Goal: Feedback & Contribution: Submit feedback/report problem

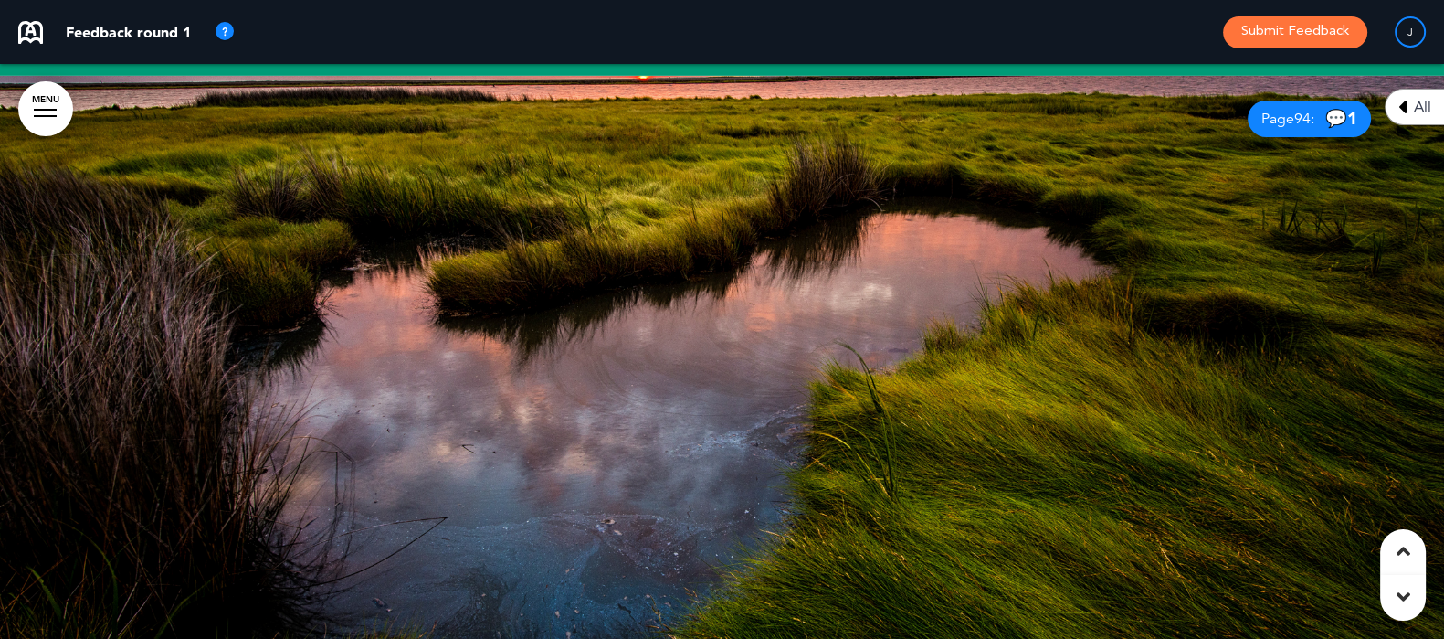
scroll to position [42557, 0]
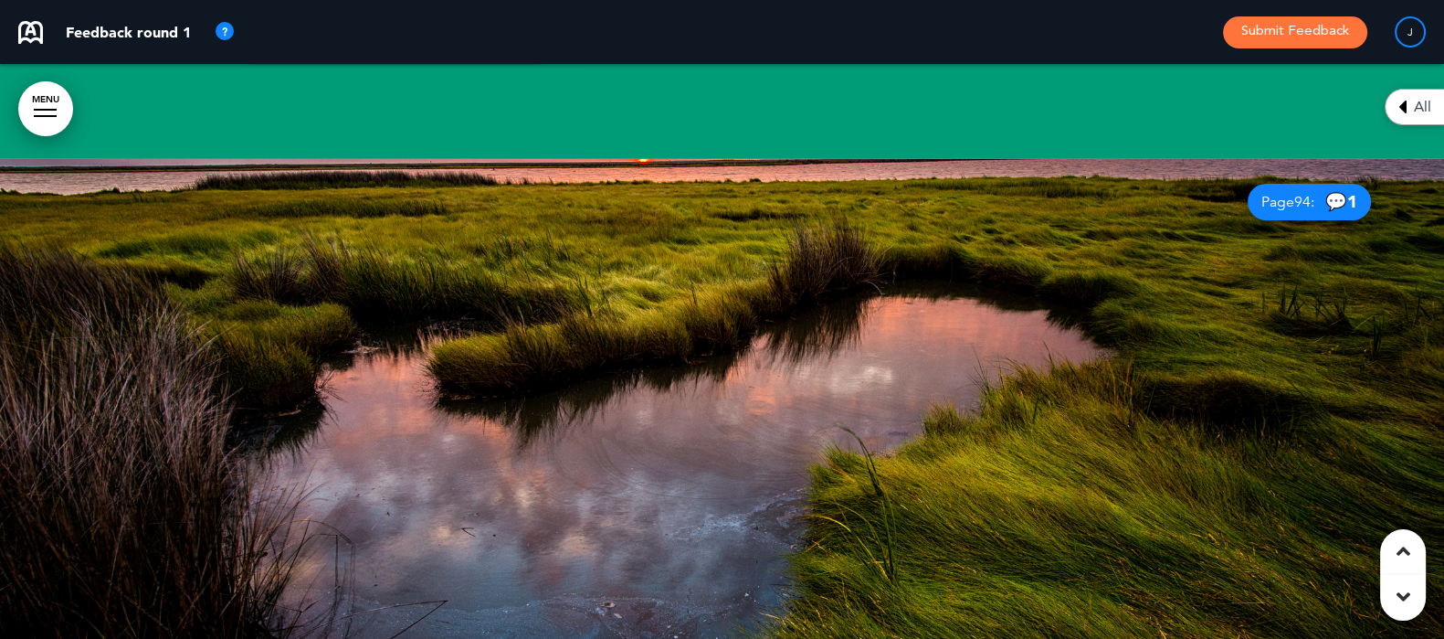
click at [1316, 184] on div "Page 94 : 💬 1" at bounding box center [1309, 202] width 123 height 37
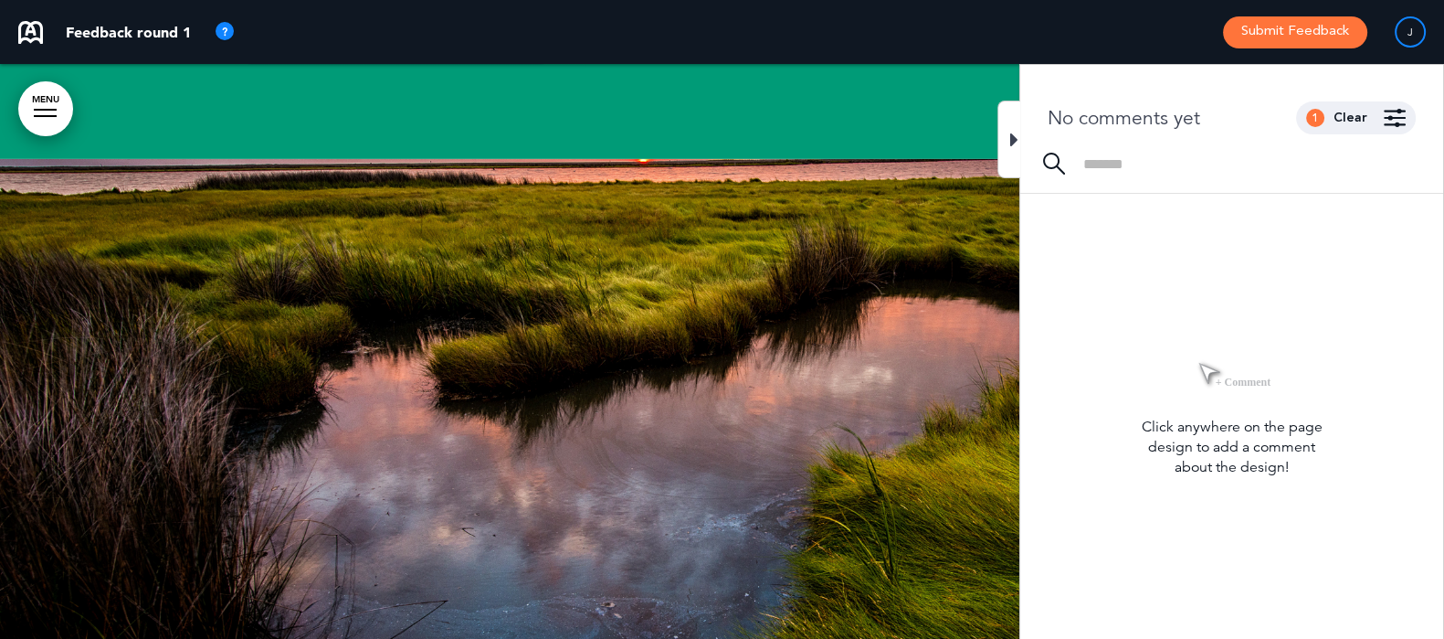
click at [1010, 132] on icon at bounding box center [1014, 140] width 8 height 22
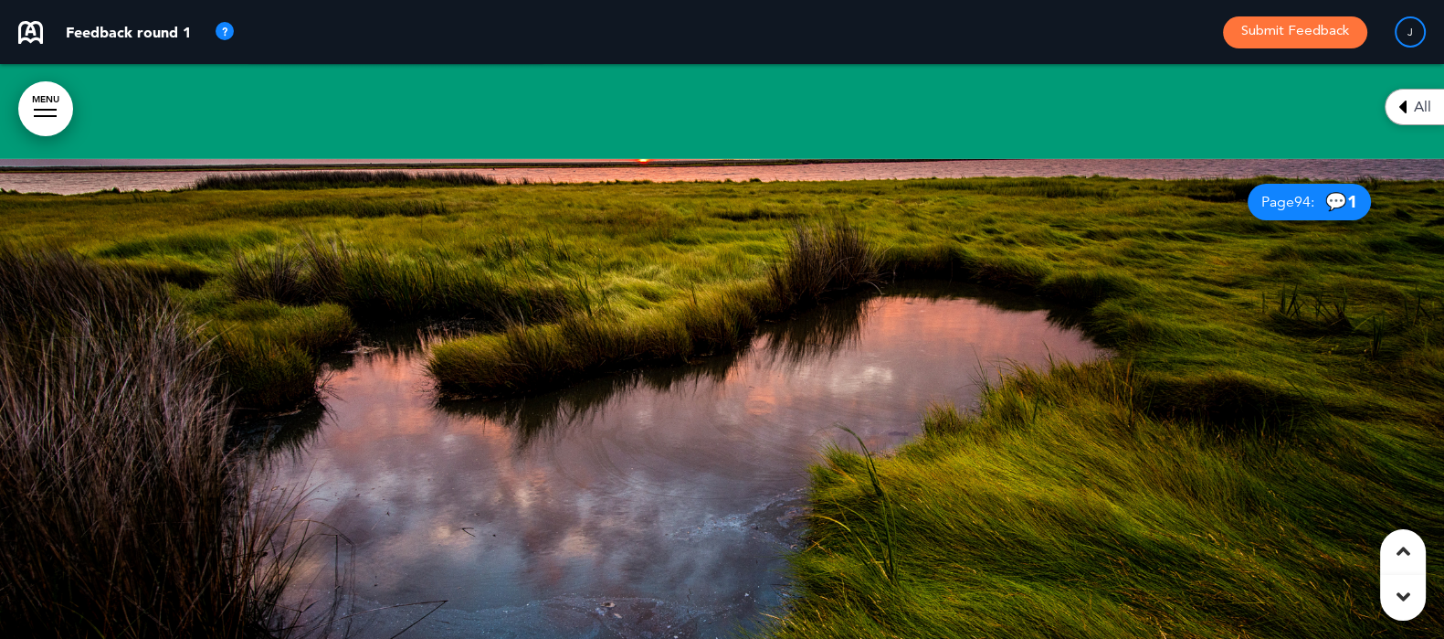
click at [1340, 193] on span "💬 1" at bounding box center [1342, 201] width 32 height 17
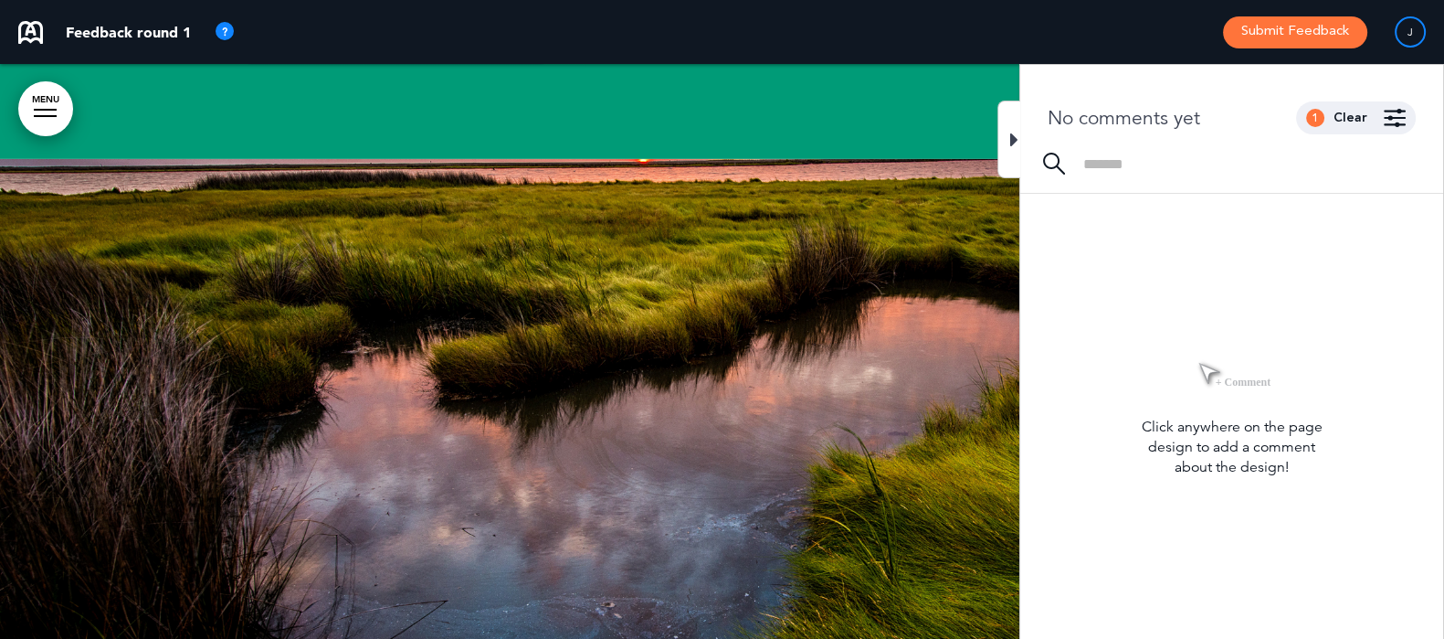
click at [1332, 121] on div "1 Clear" at bounding box center [1356, 117] width 120 height 33
click at [1359, 116] on div "Clear" at bounding box center [1351, 117] width 34 height 13
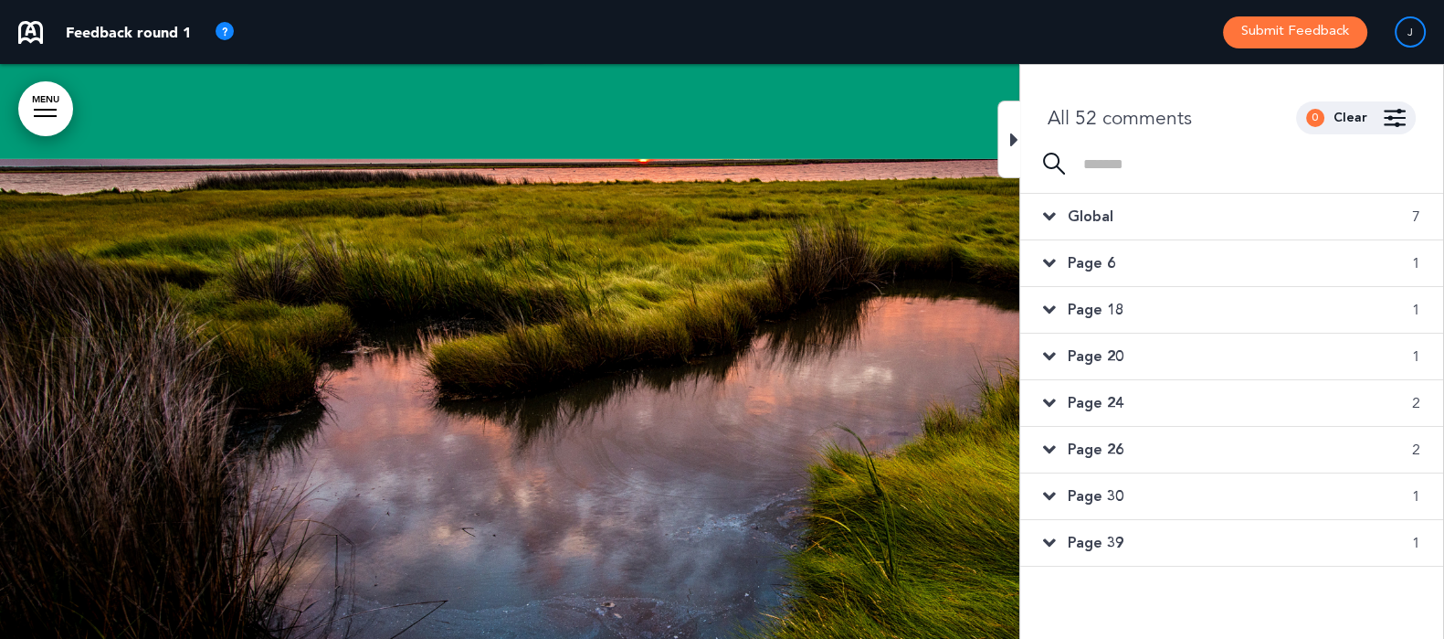
click at [1013, 135] on icon at bounding box center [1014, 140] width 8 height 22
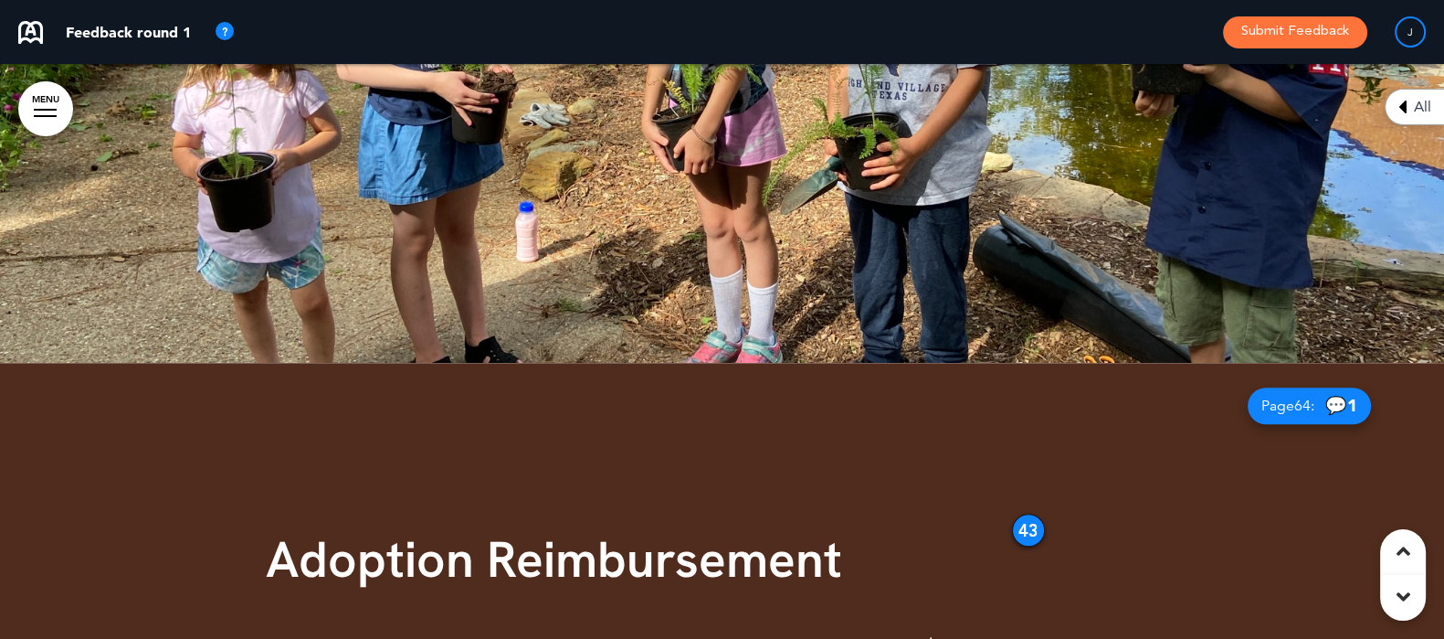
scroll to position [54204, 0]
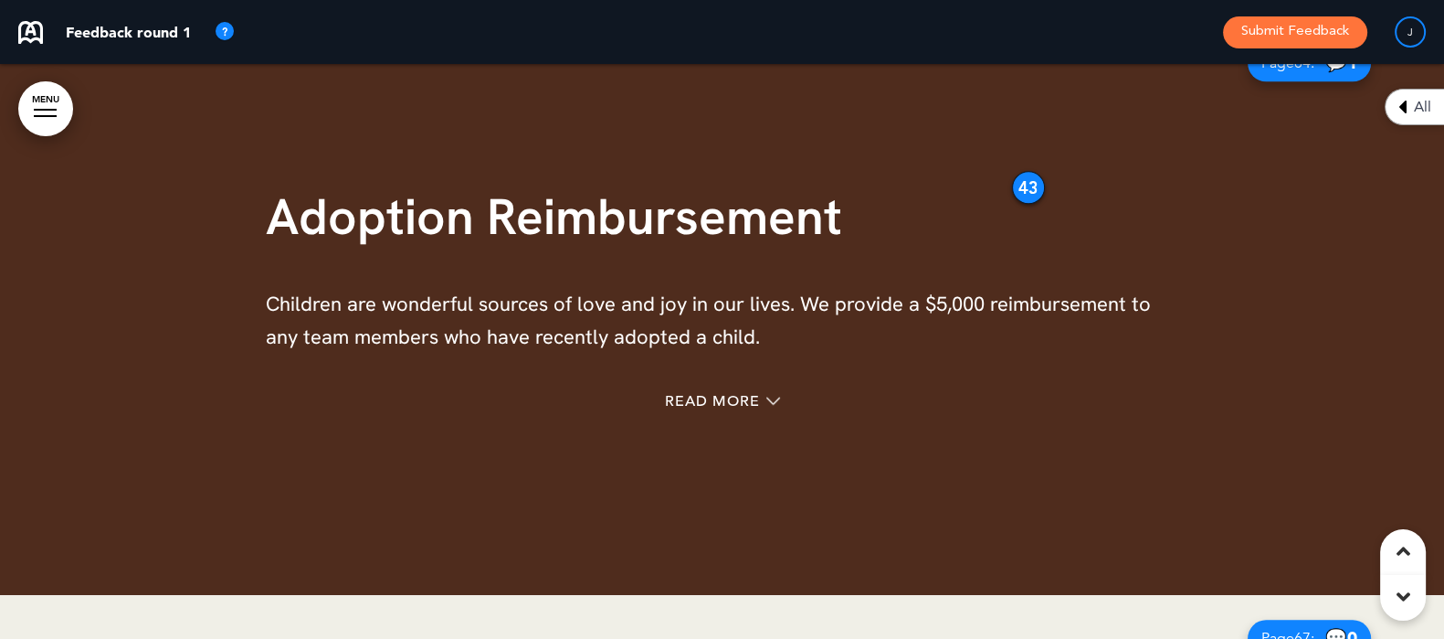
click at [1030, 171] on div "43" at bounding box center [1028, 187] width 33 height 33
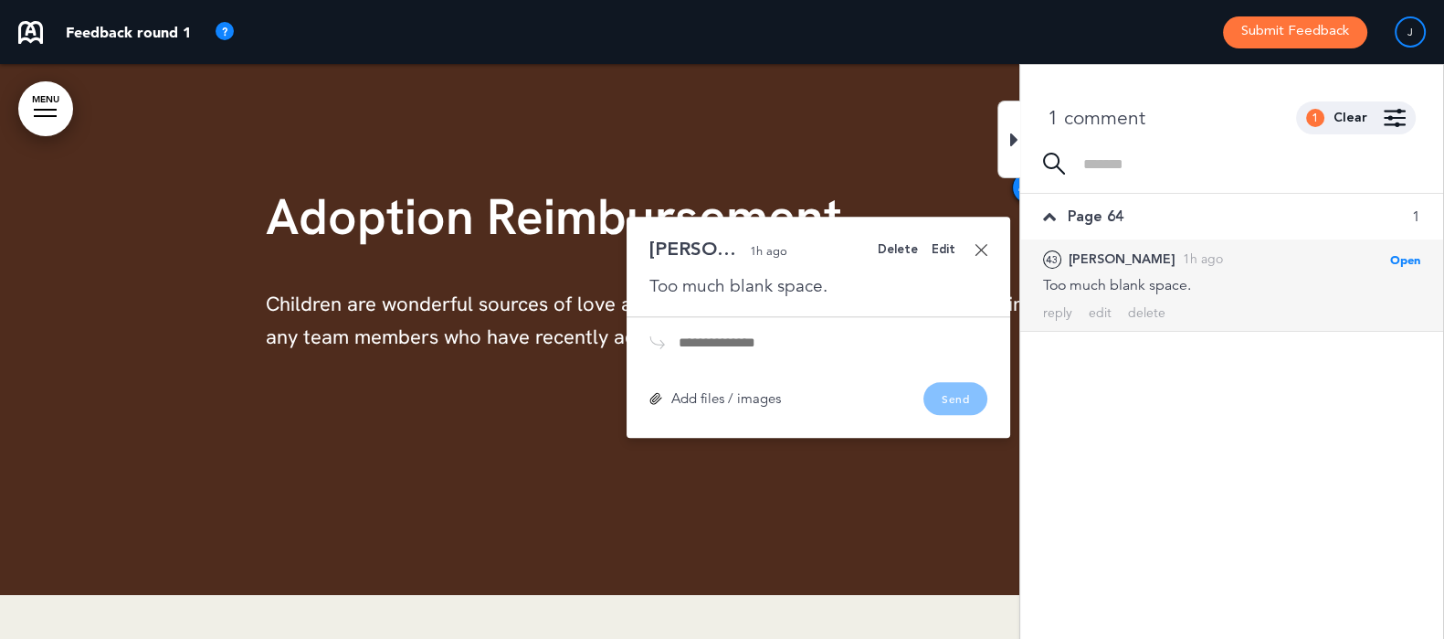
click at [1015, 143] on icon at bounding box center [1014, 140] width 8 height 22
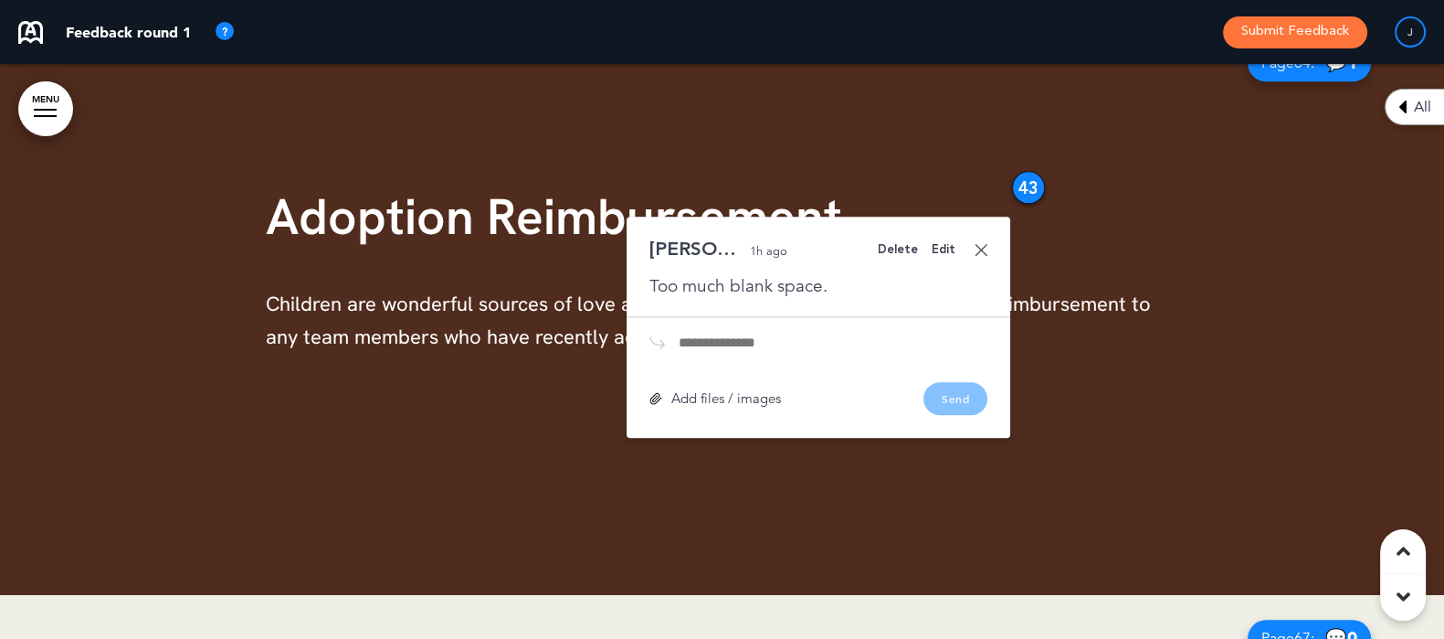
click at [1203, 241] on div at bounding box center [722, 307] width 1444 height 575
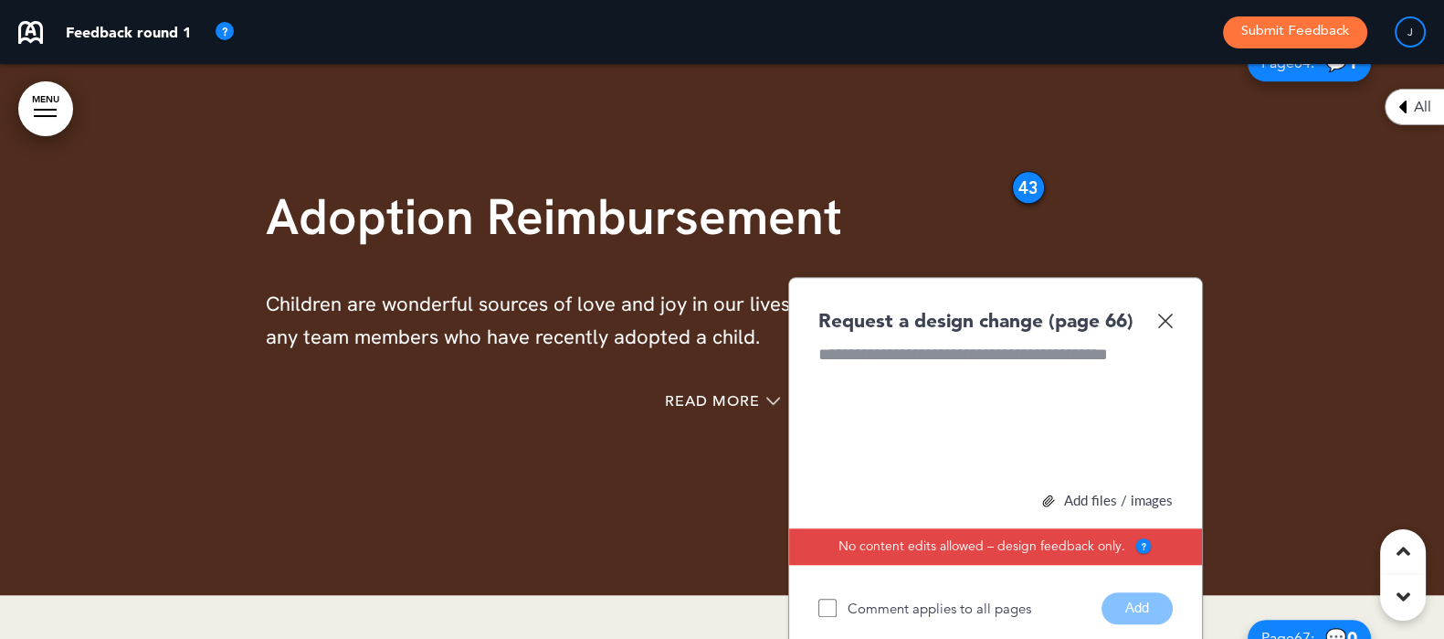
click at [1166, 298] on div "Request a design change (page 66) Add files / images Select or drag & drop your…" at bounding box center [995, 465] width 415 height 377
click at [1171, 312] on img at bounding box center [1165, 320] width 16 height 16
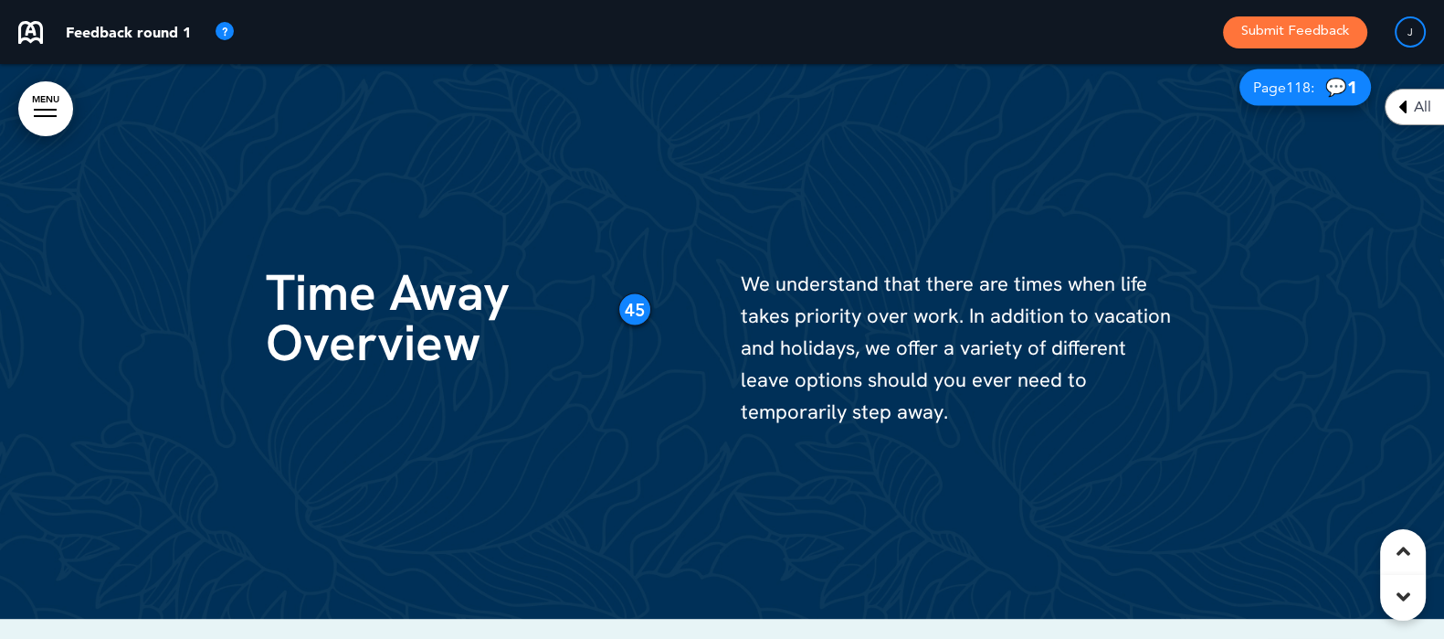
scroll to position [56488, 0]
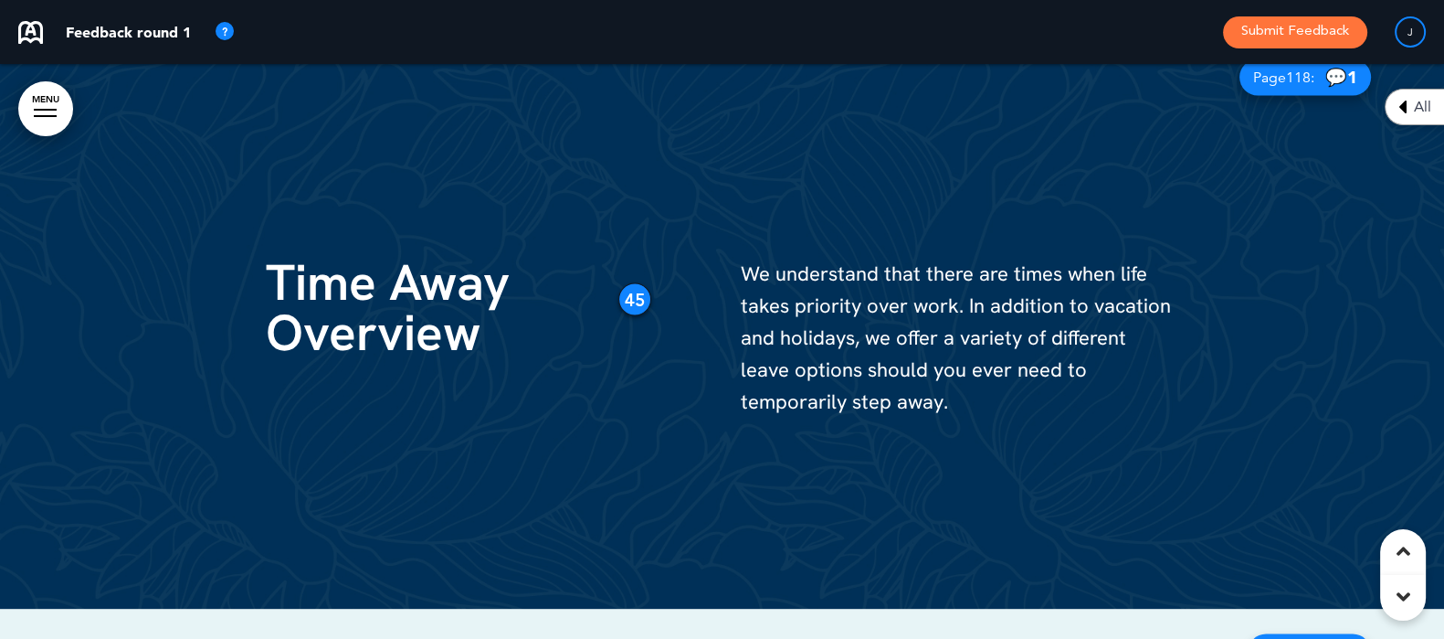
click at [644, 283] on div "45" at bounding box center [634, 299] width 33 height 33
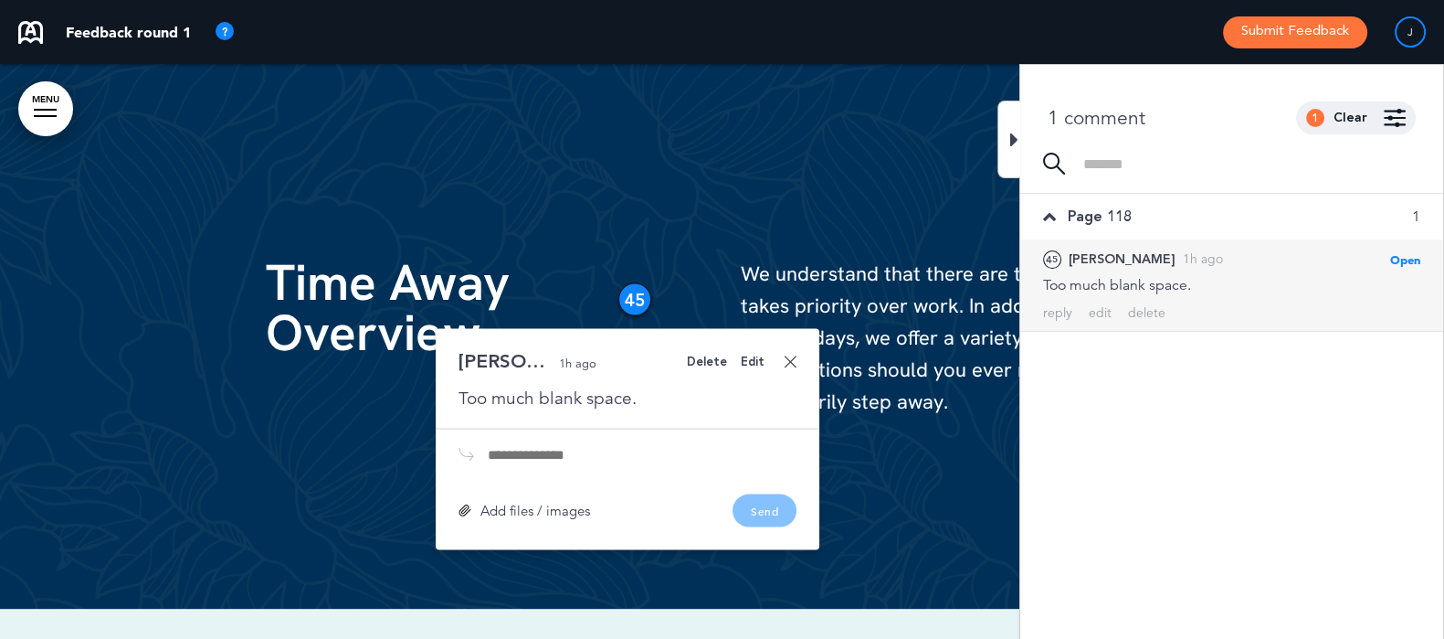
click at [795, 355] on link at bounding box center [790, 361] width 13 height 13
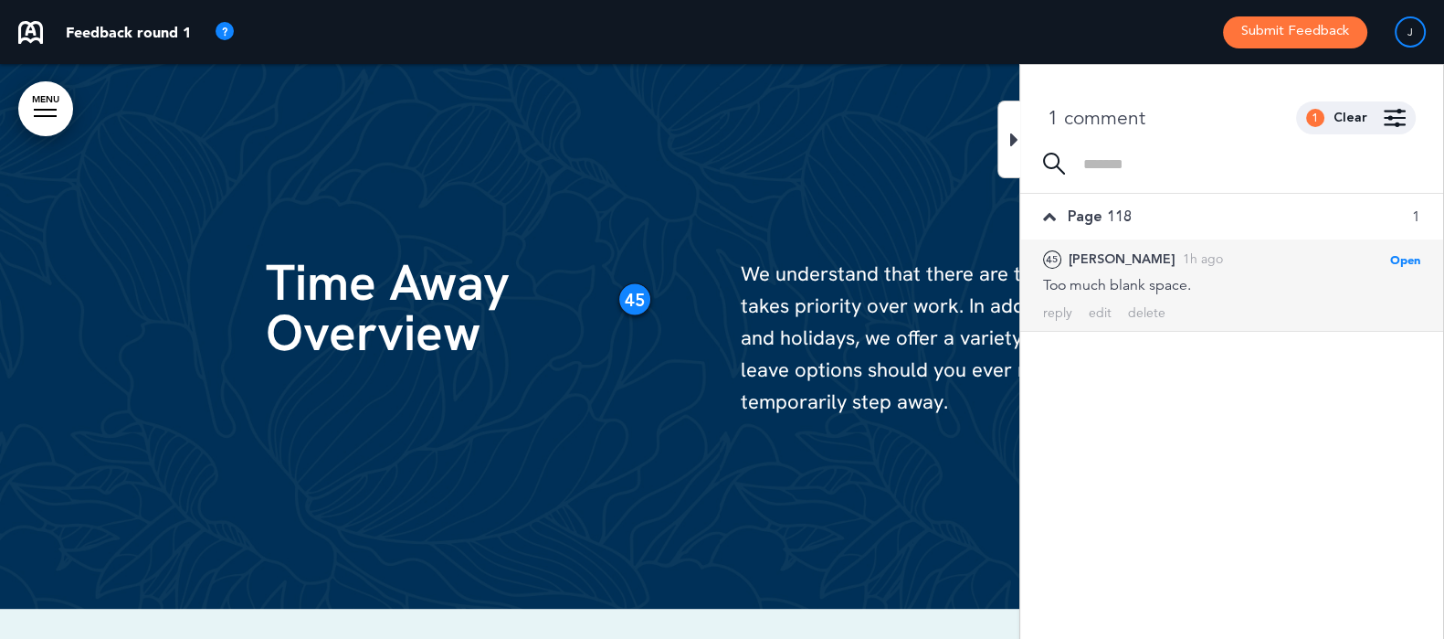
click at [1016, 124] on div at bounding box center [1009, 139] width 23 height 78
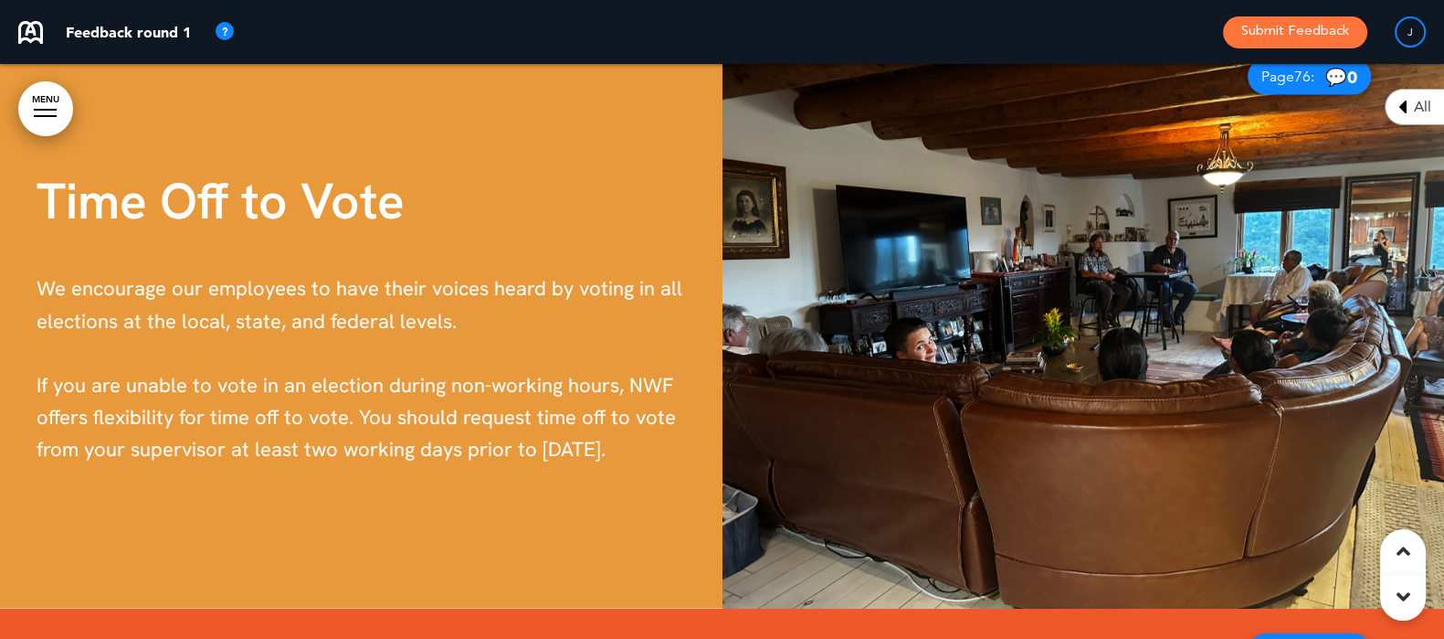
scroll to position [65395, 0]
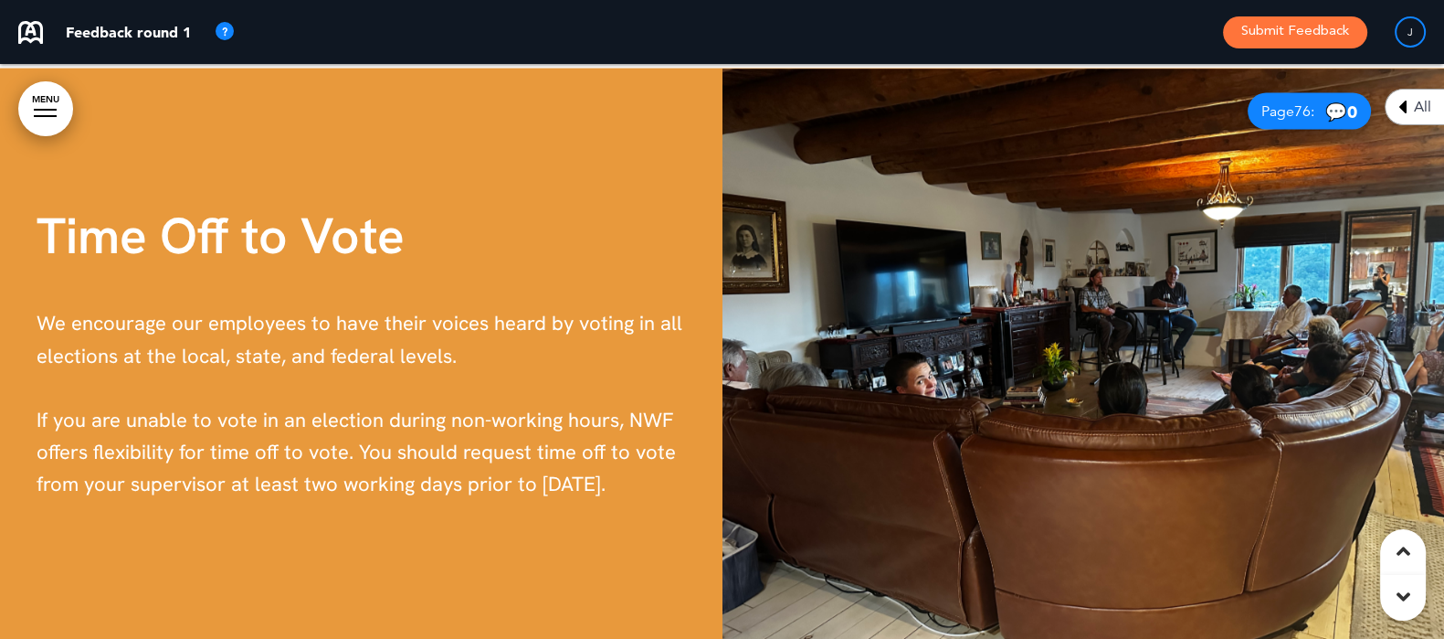
click at [1094, 290] on img at bounding box center [1084, 356] width 723 height 575
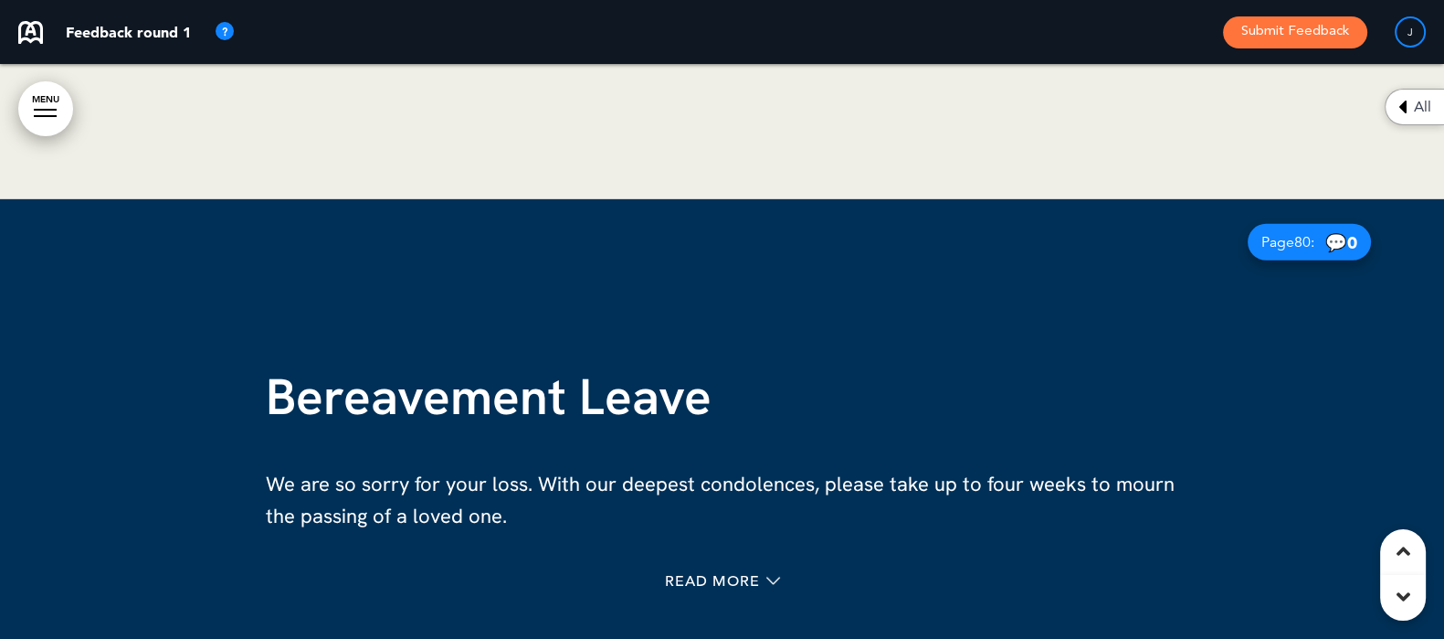
scroll to position [67451, 0]
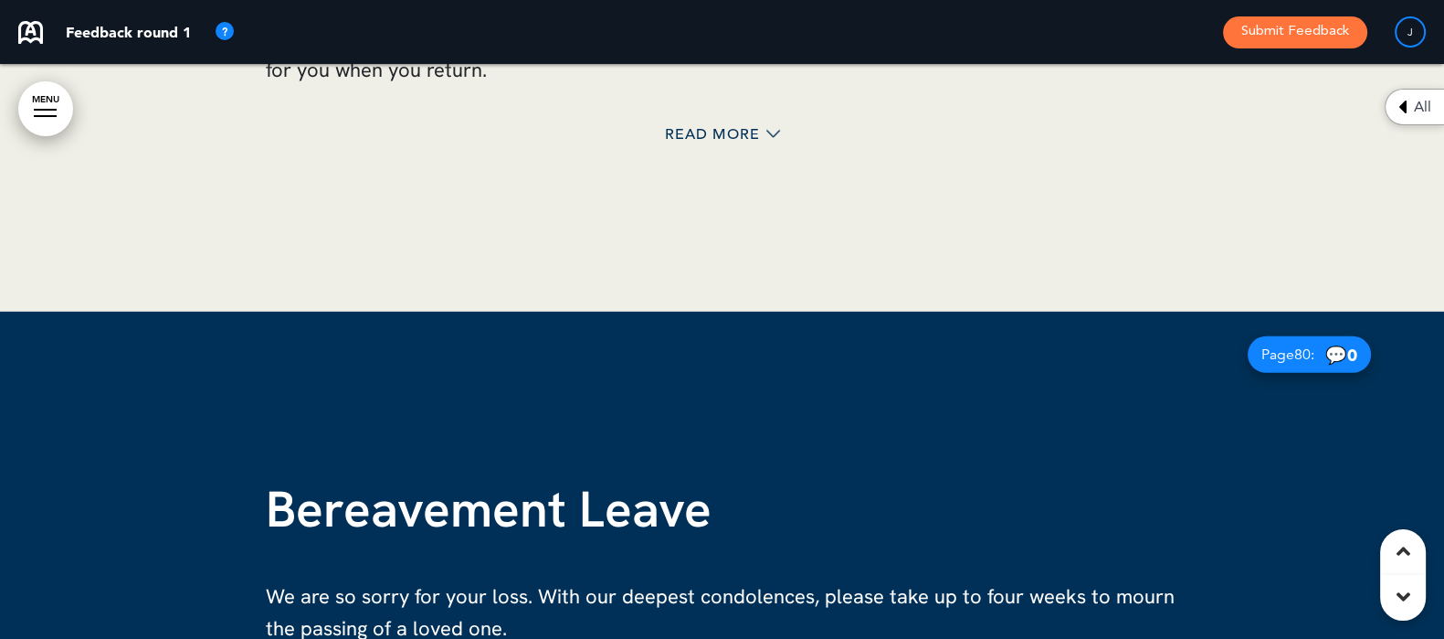
click at [987, 330] on div at bounding box center [722, 599] width 1444 height 575
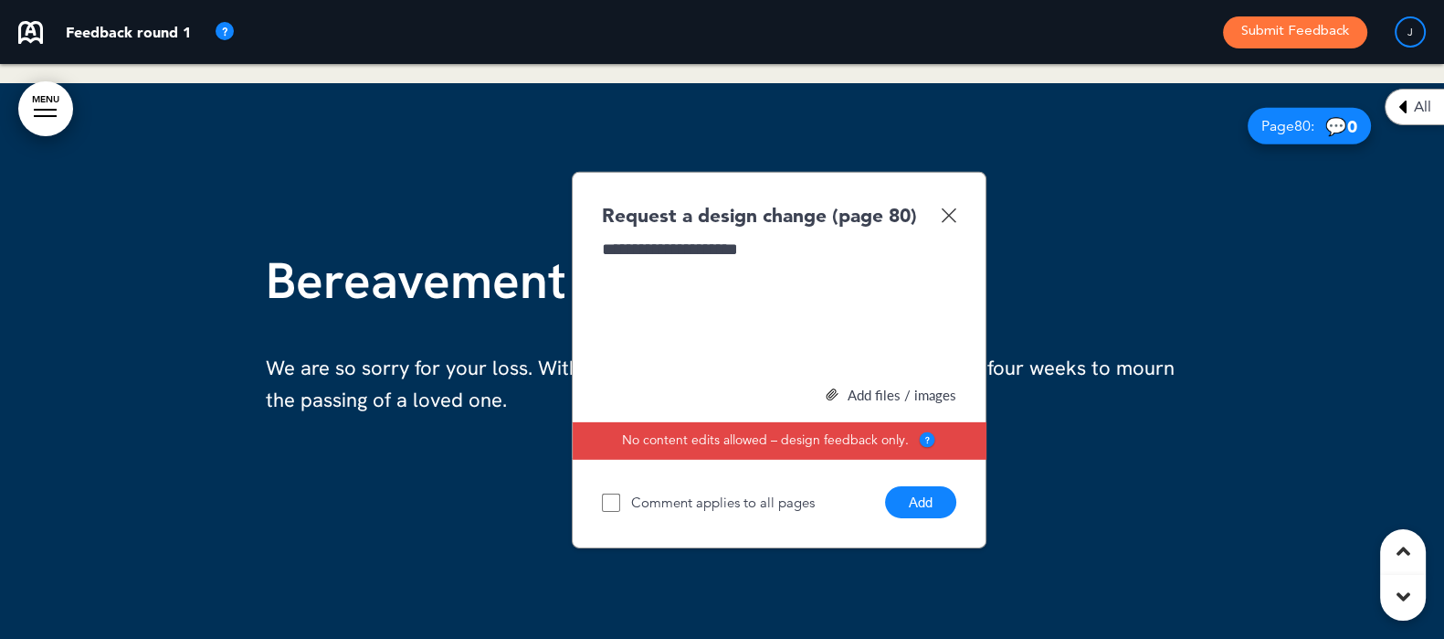
click at [920, 486] on button "Add" at bounding box center [920, 502] width 71 height 32
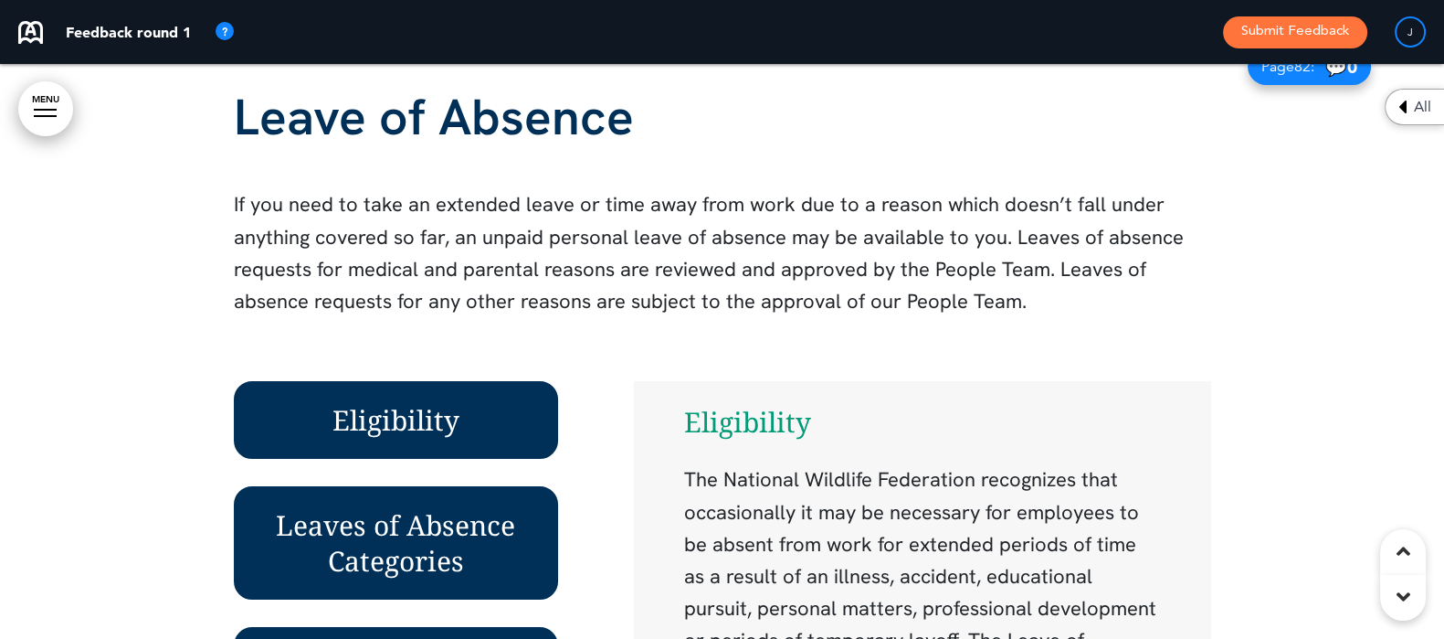
scroll to position [68935, 0]
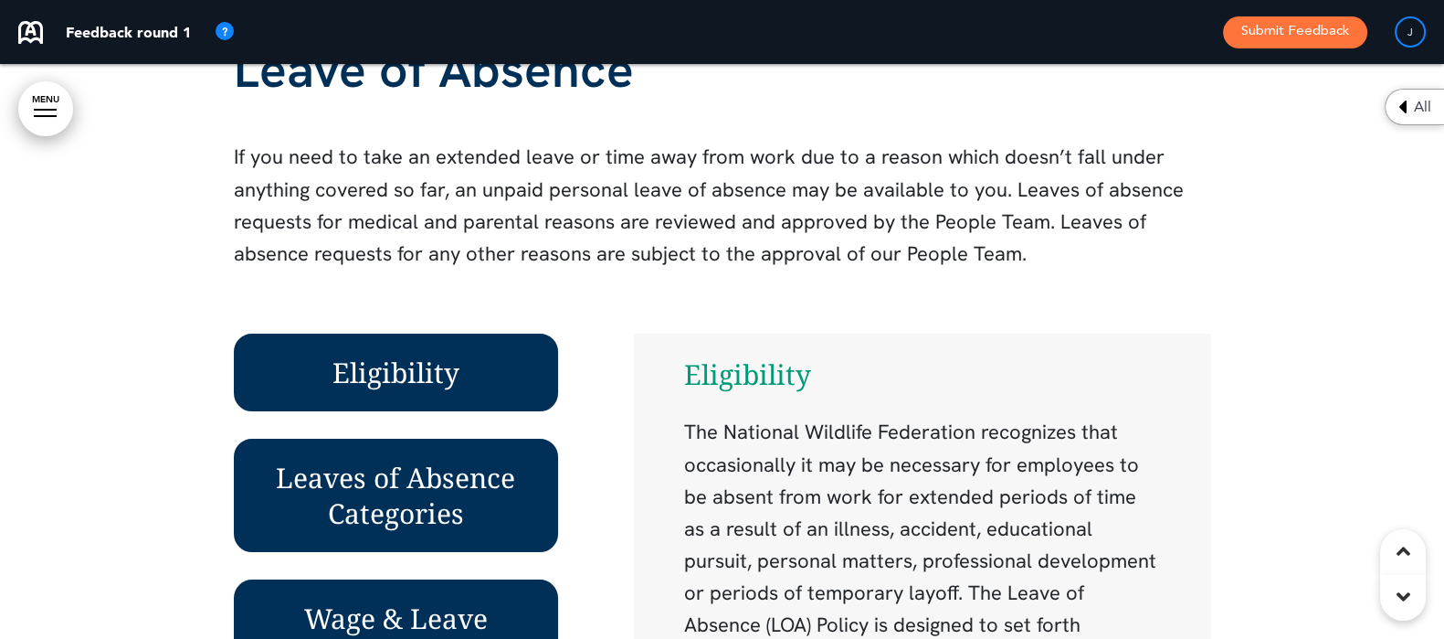
click at [177, 366] on div at bounding box center [722, 565] width 1444 height 1179
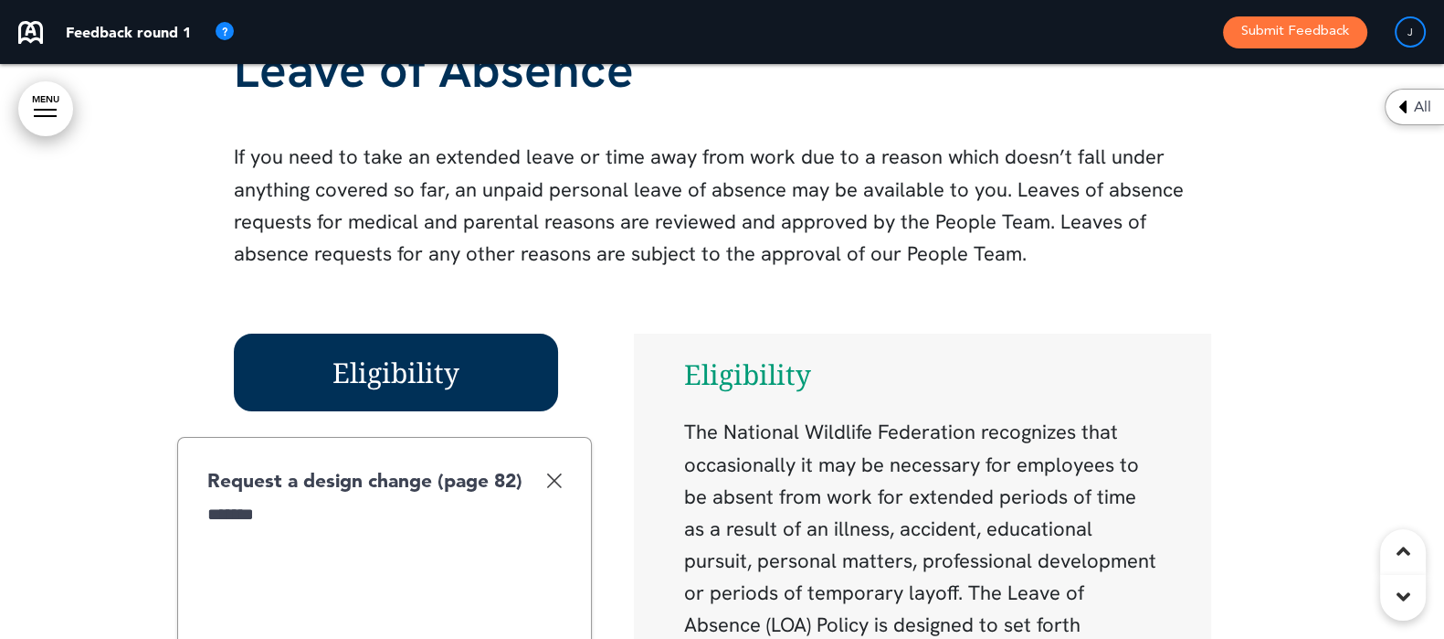
scroll to position [69163, 0]
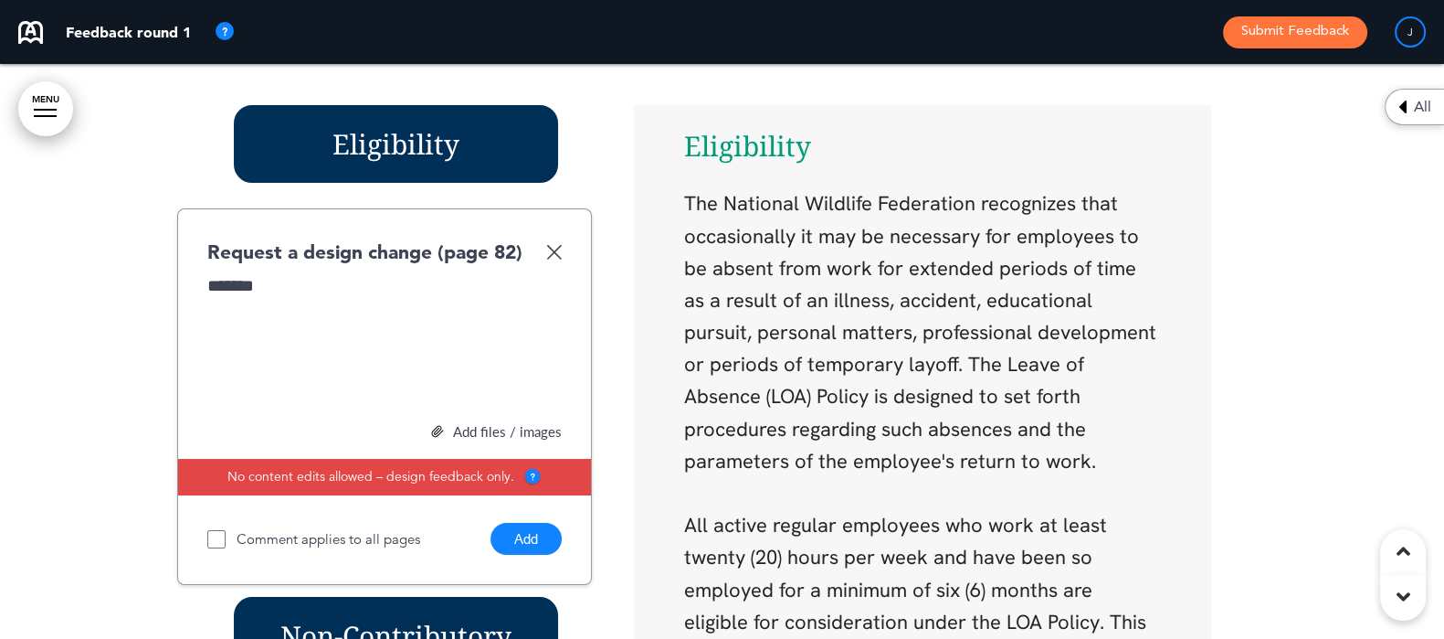
click at [528, 523] on button "Add" at bounding box center [526, 539] width 71 height 32
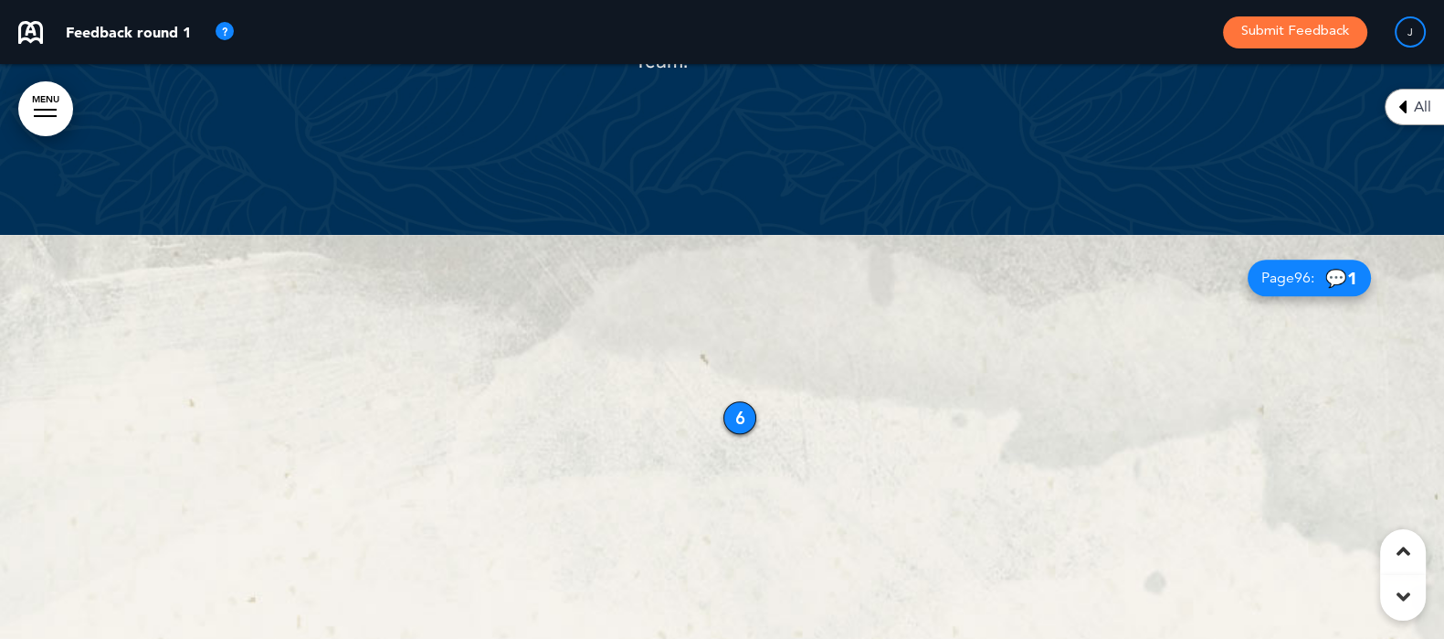
scroll to position [71105, 0]
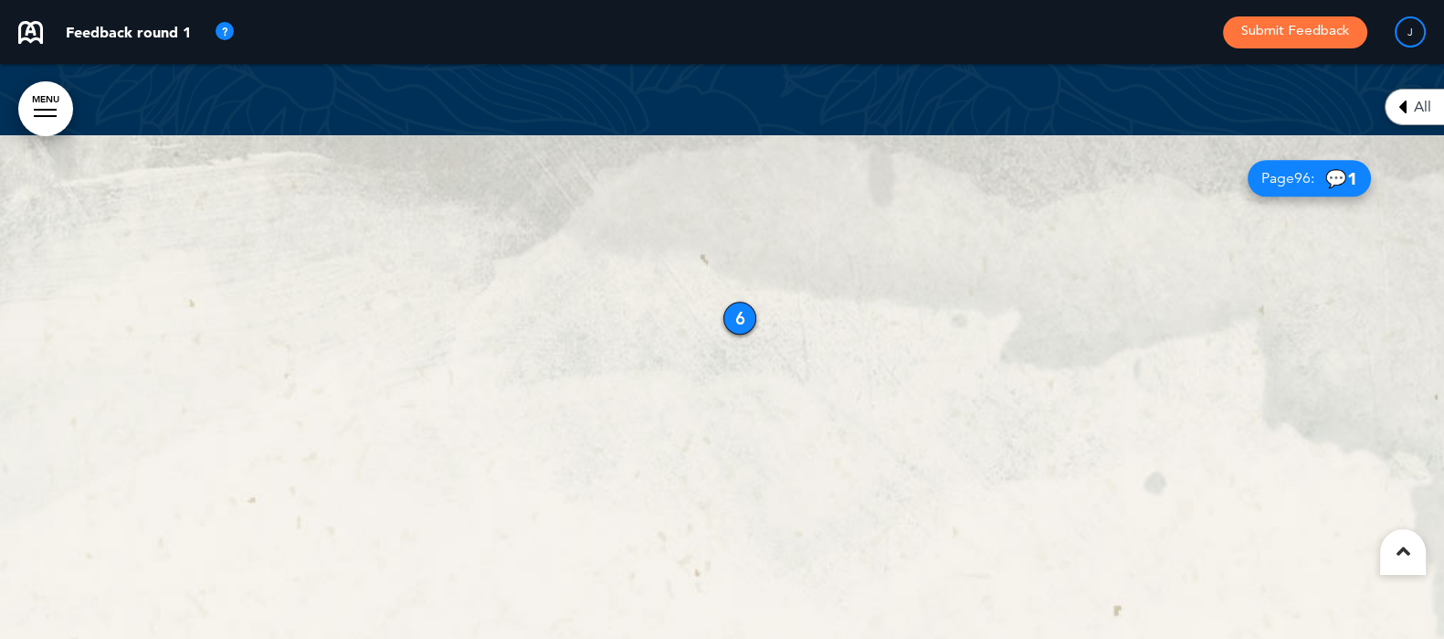
click at [741, 301] on div "6" at bounding box center [740, 317] width 33 height 33
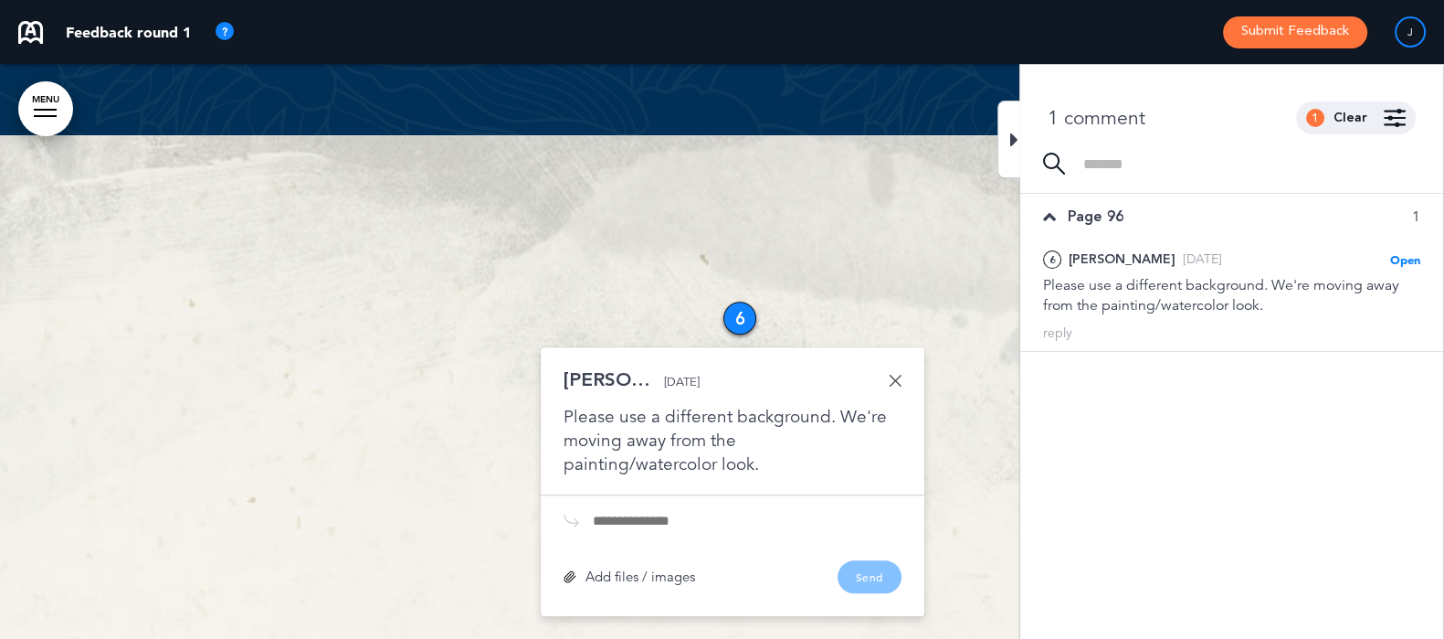
click at [995, 135] on div at bounding box center [722, 422] width 1444 height 575
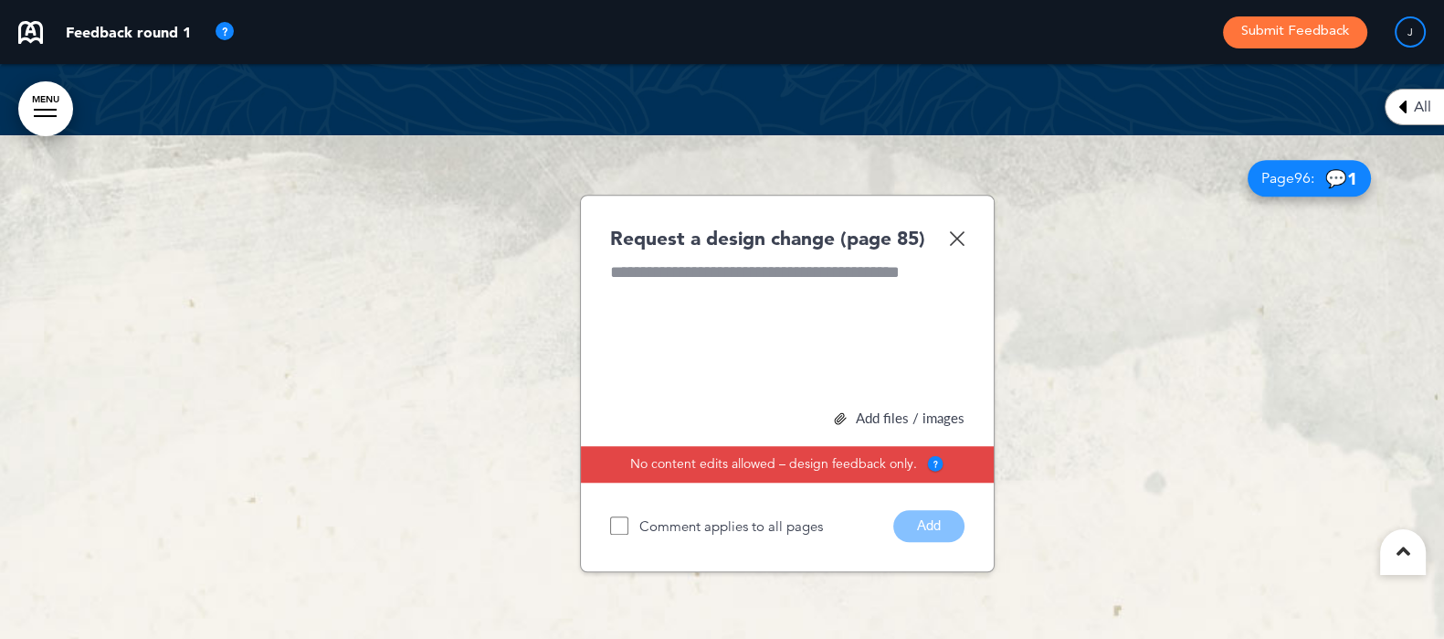
click at [958, 230] on img at bounding box center [957, 238] width 16 height 16
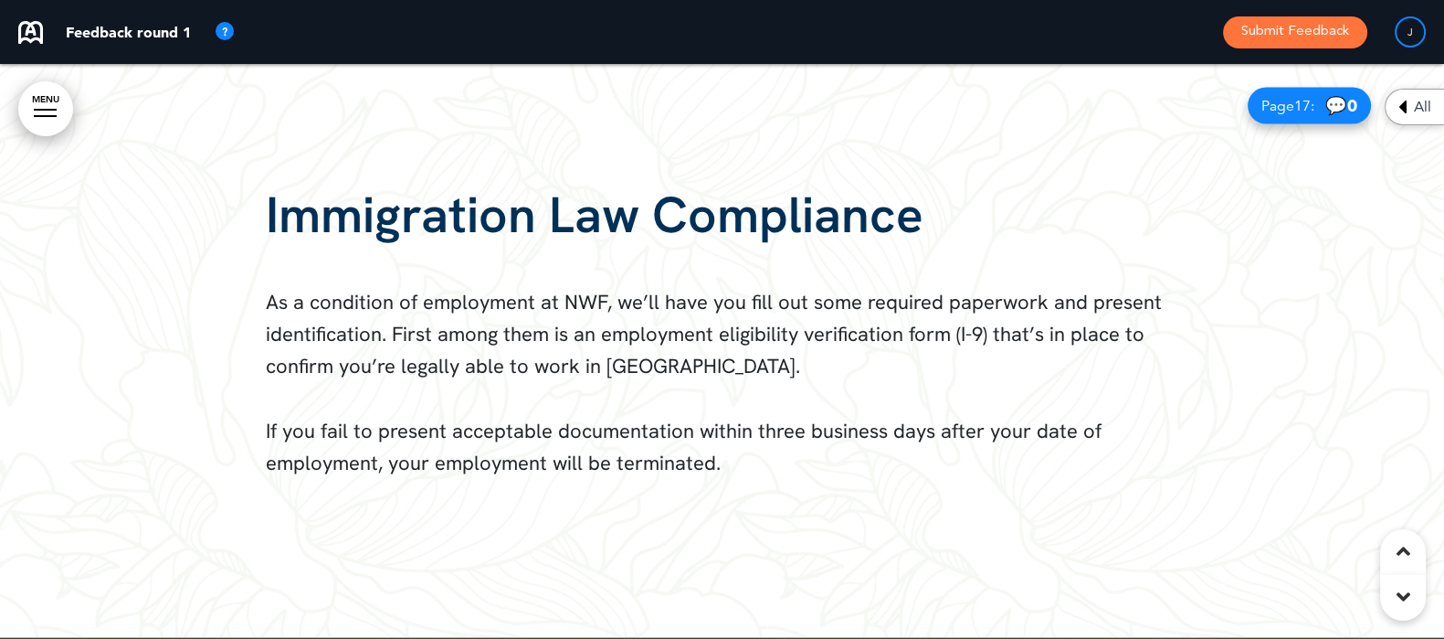
scroll to position [13800, 0]
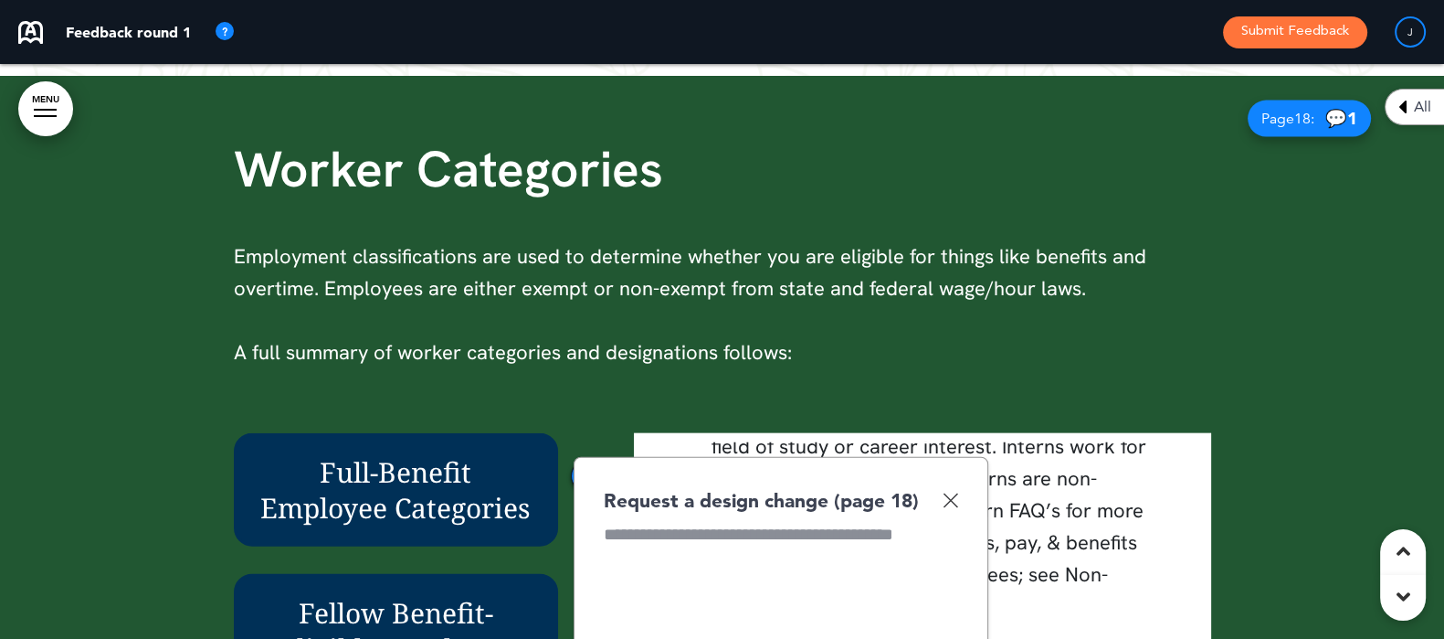
click at [962, 500] on div "Request a design change (page 18) Add files / images Select or drag & drop your…" at bounding box center [781, 645] width 415 height 377
drag, startPoint x: 951, startPoint y: 500, endPoint x: 877, endPoint y: 503, distance: 74.1
click at [950, 500] on img at bounding box center [951, 500] width 16 height 16
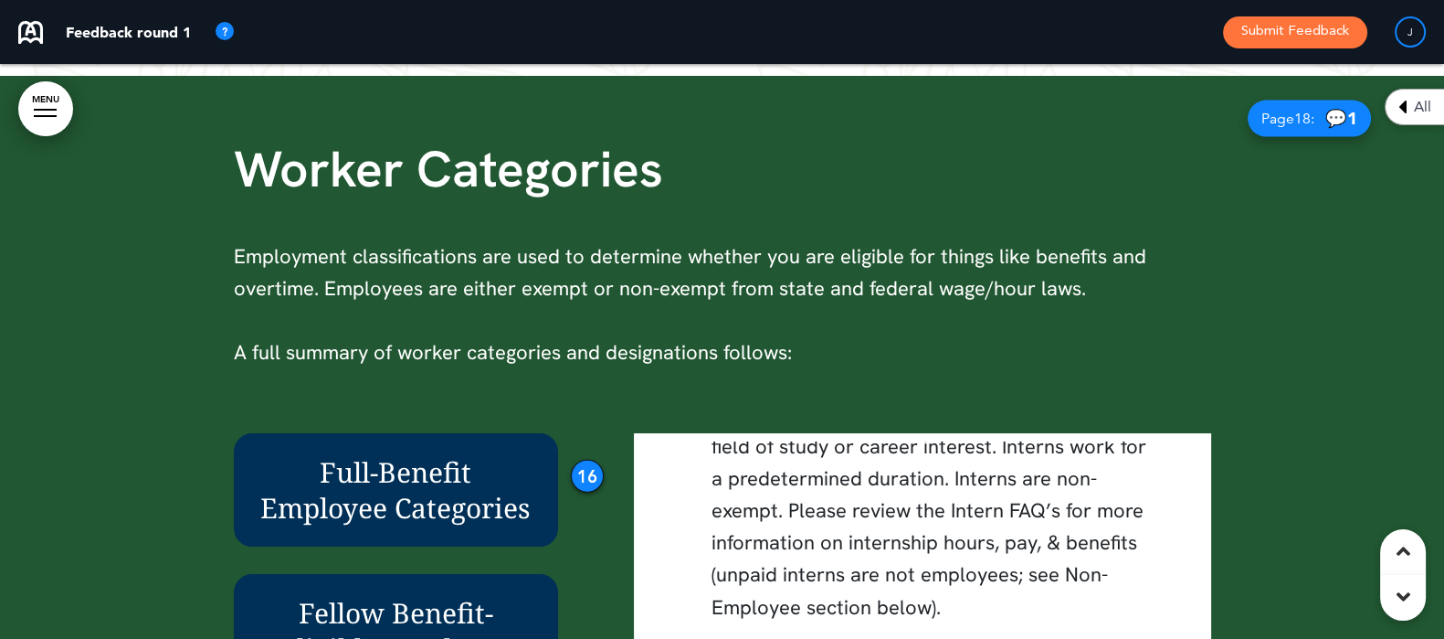
click at [576, 468] on div "16" at bounding box center [587, 476] width 33 height 33
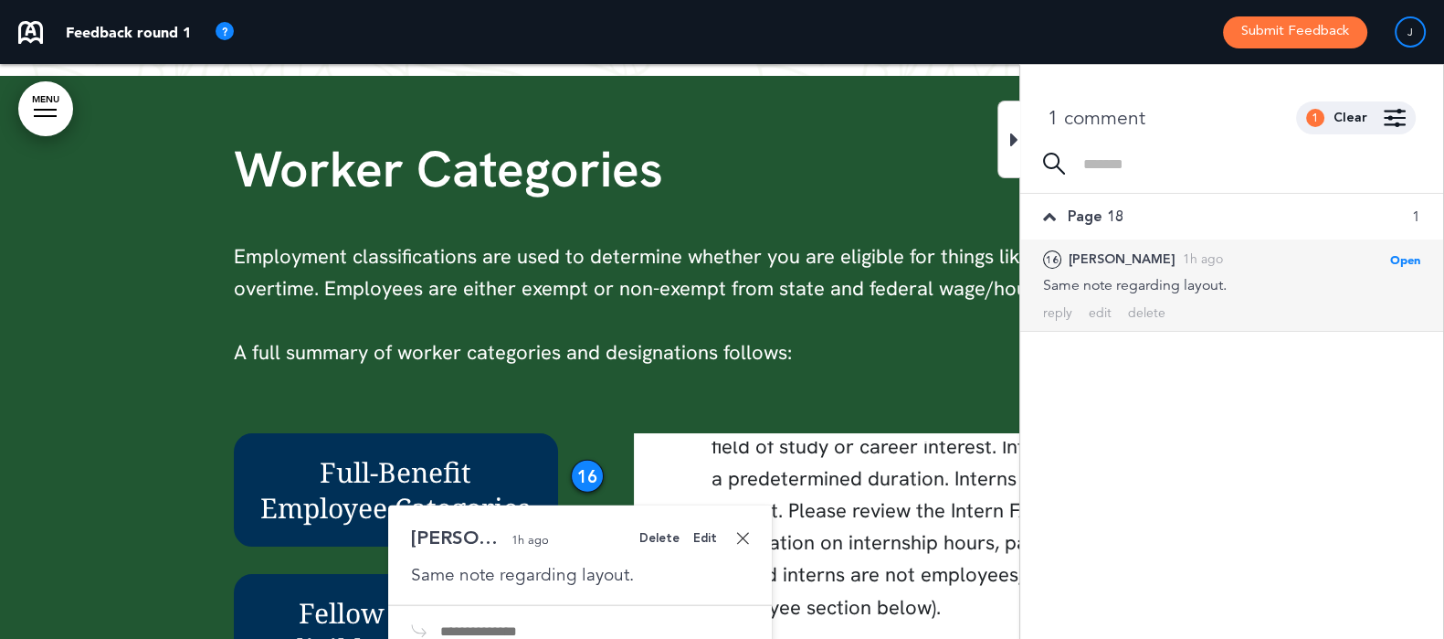
click at [1010, 141] on icon at bounding box center [1014, 140] width 8 height 22
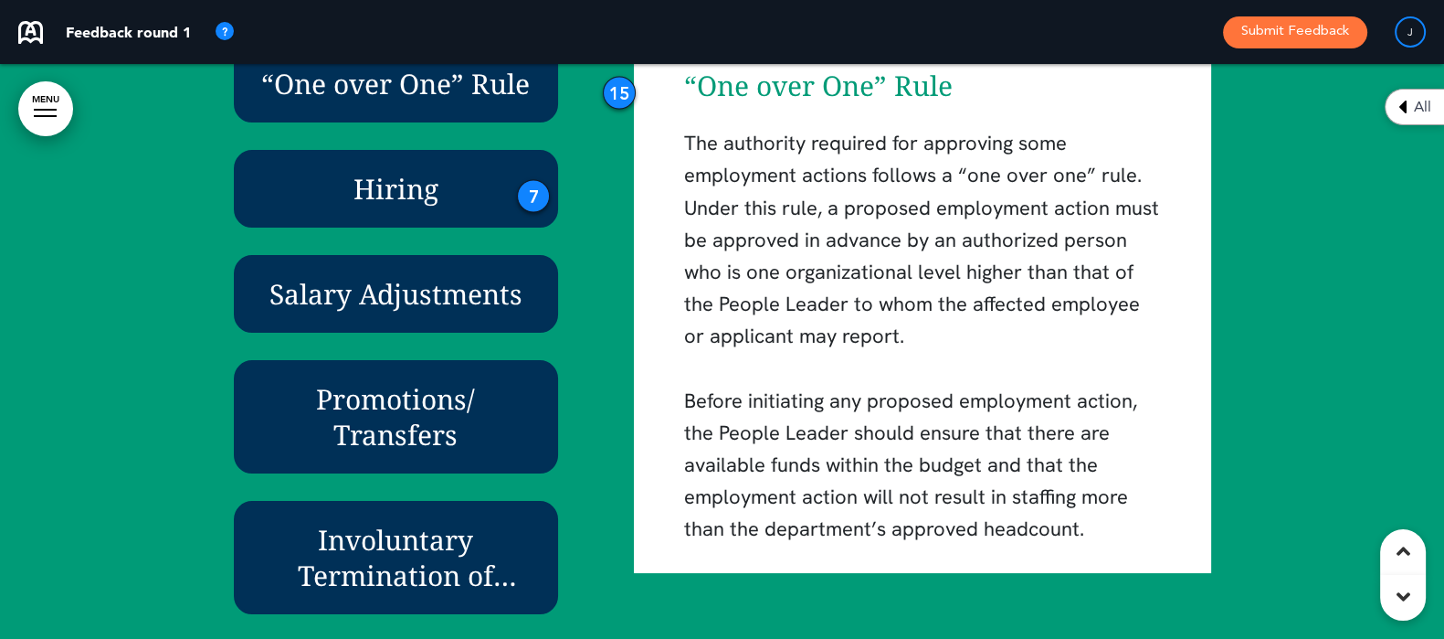
scroll to position [4550, 0]
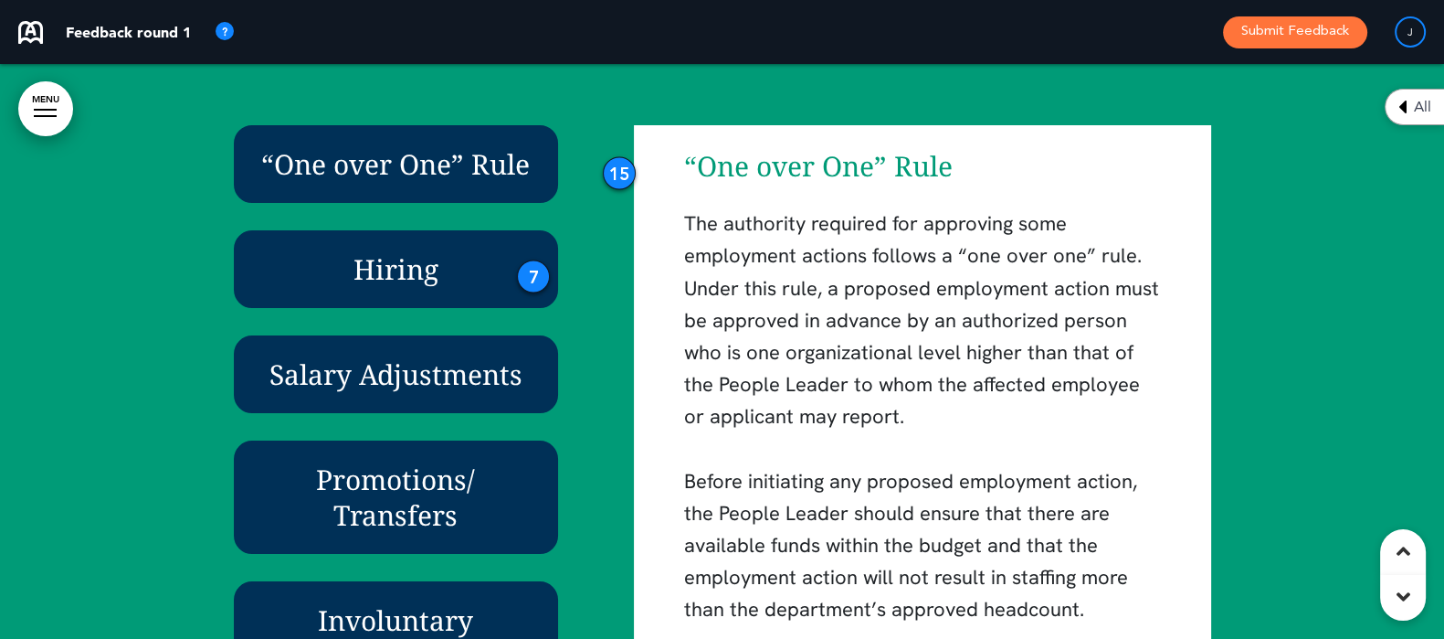
click at [612, 170] on div "15" at bounding box center [619, 173] width 33 height 33
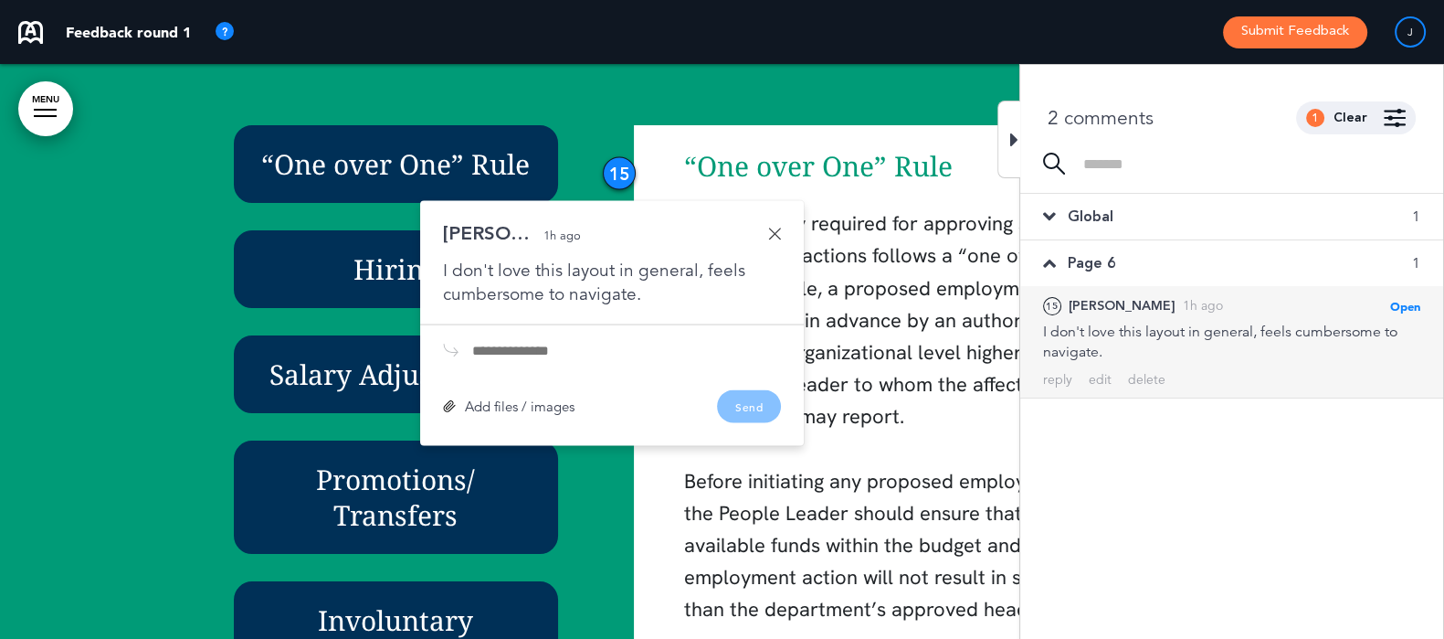
click at [1006, 136] on div at bounding box center [1009, 139] width 23 height 78
